Goal: Task Accomplishment & Management: Manage account settings

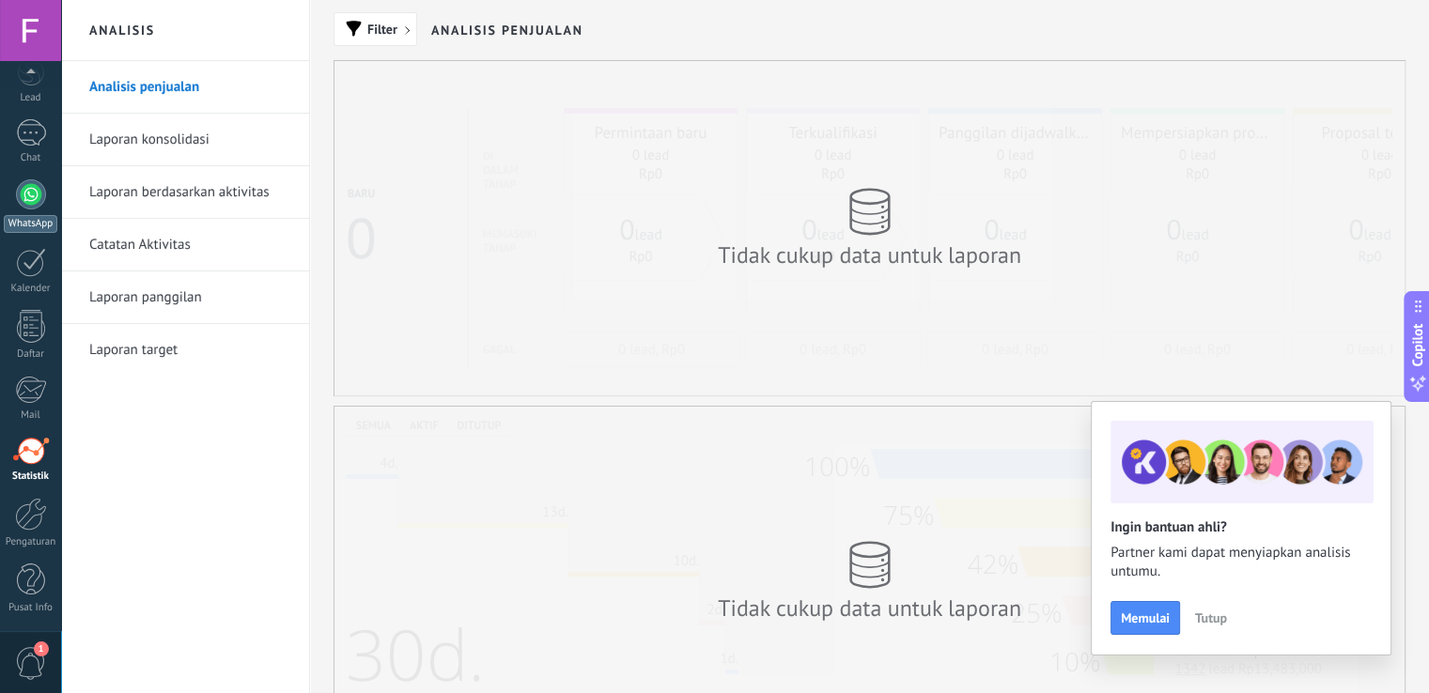
click at [40, 204] on div at bounding box center [31, 194] width 30 height 30
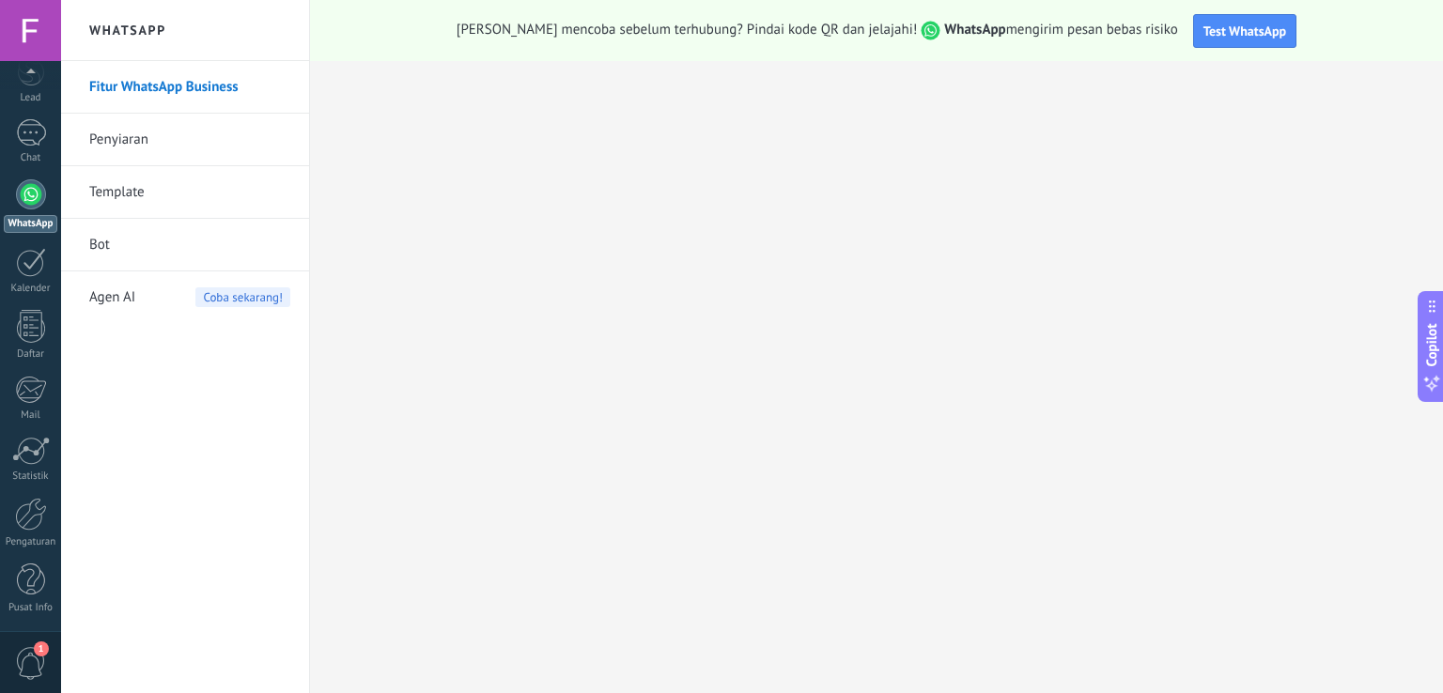
scroll to position [86, 0]
click at [15, 542] on div "Pengaturan" at bounding box center [31, 543] width 54 height 12
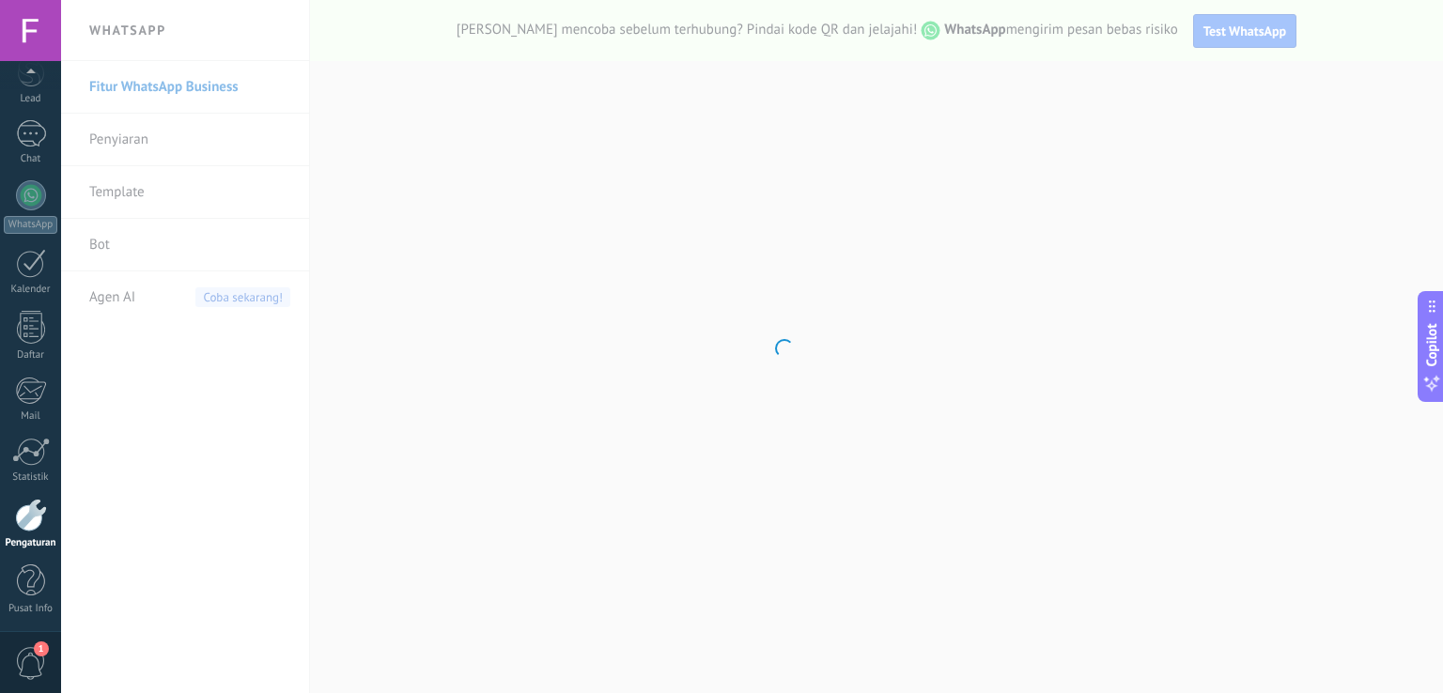
scroll to position [87, 0]
